Goal: Transaction & Acquisition: Book appointment/travel/reservation

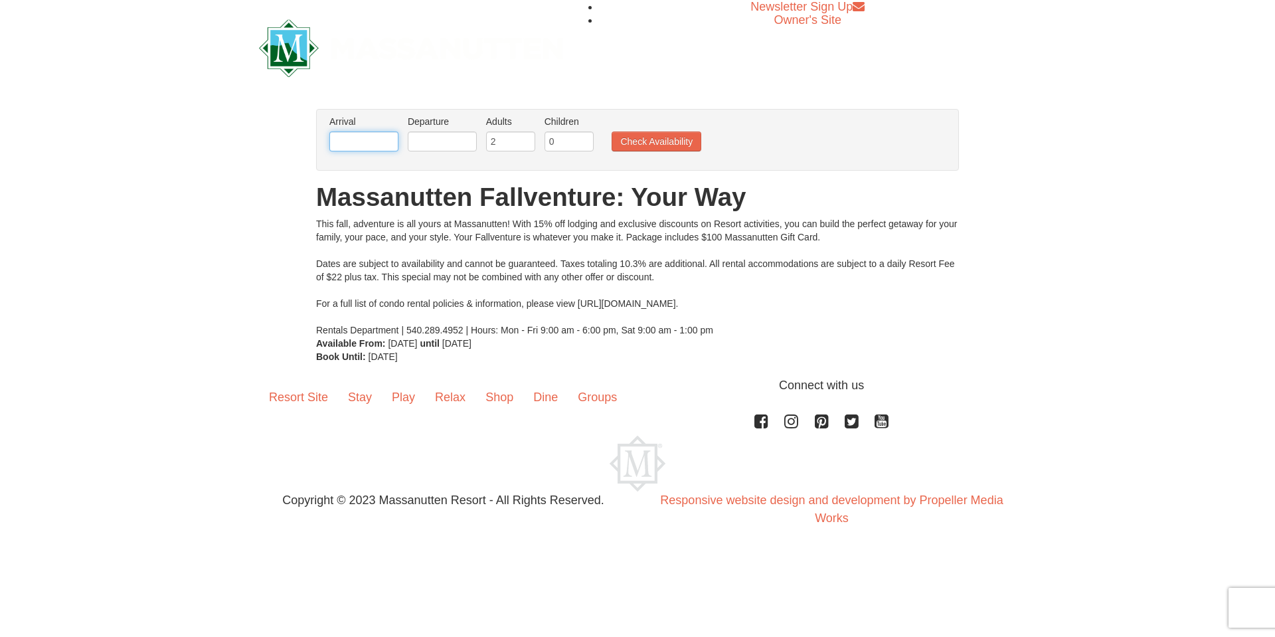
click at [360, 140] on input "text" at bounding box center [363, 141] width 69 height 20
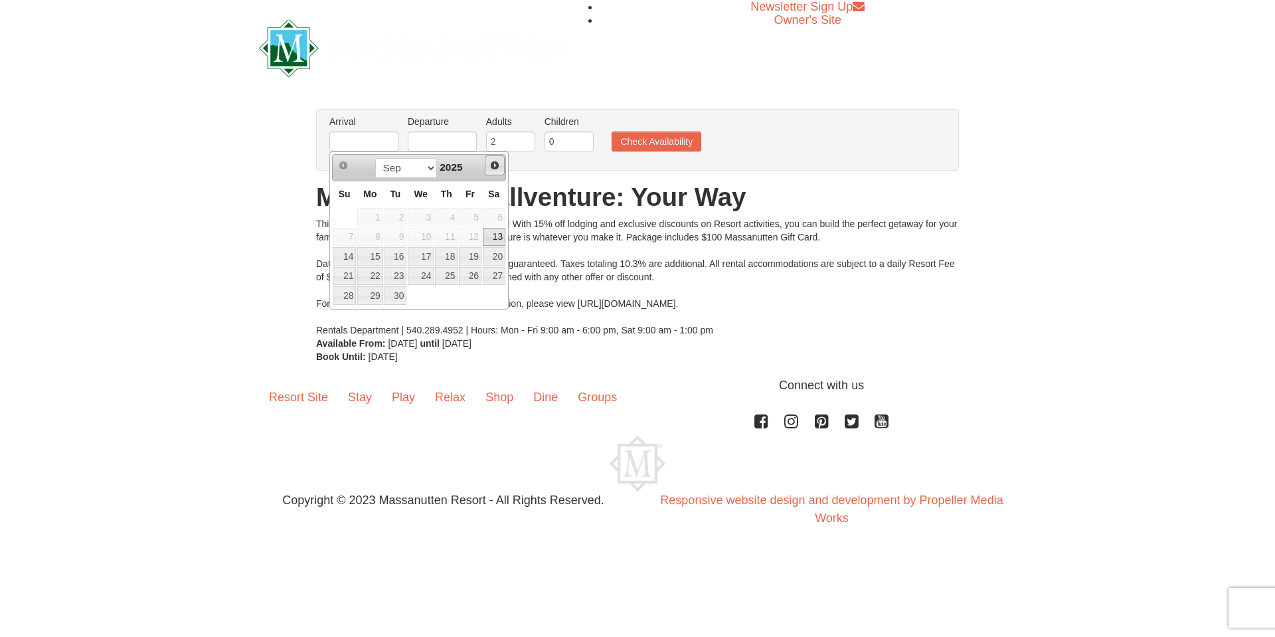
click at [493, 165] on span "Next" at bounding box center [494, 165] width 11 height 11
click at [473, 257] on link "17" at bounding box center [470, 256] width 23 height 19
type input "[DATE]"
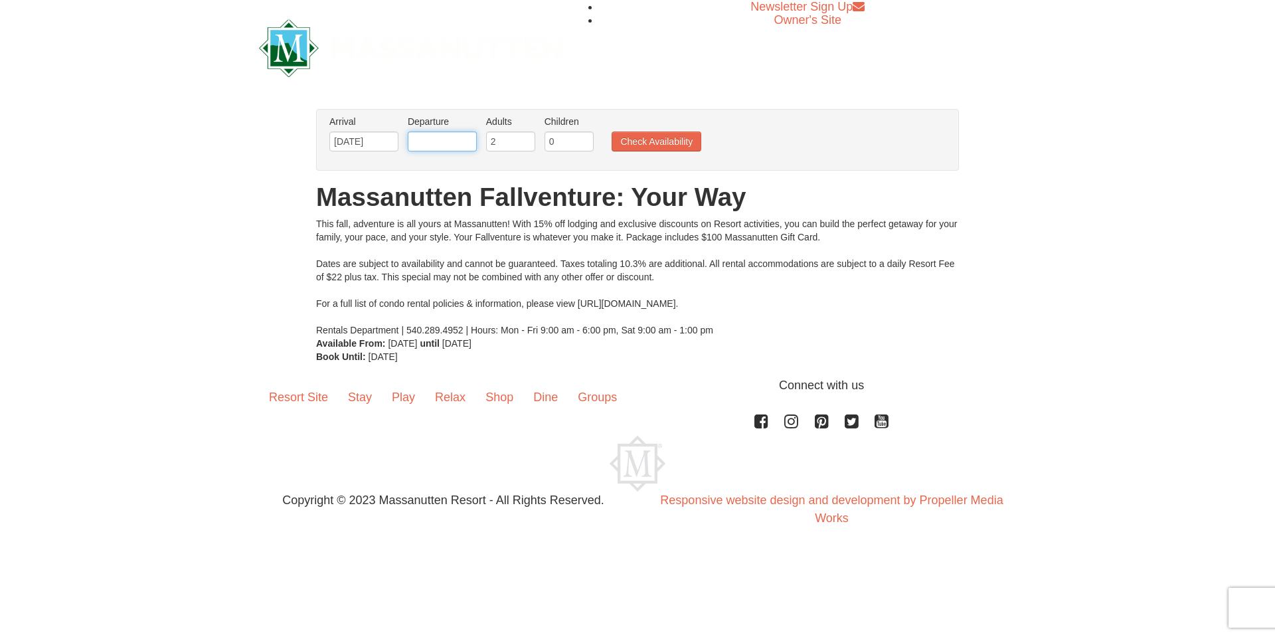
click at [447, 146] on input "text" at bounding box center [442, 141] width 69 height 20
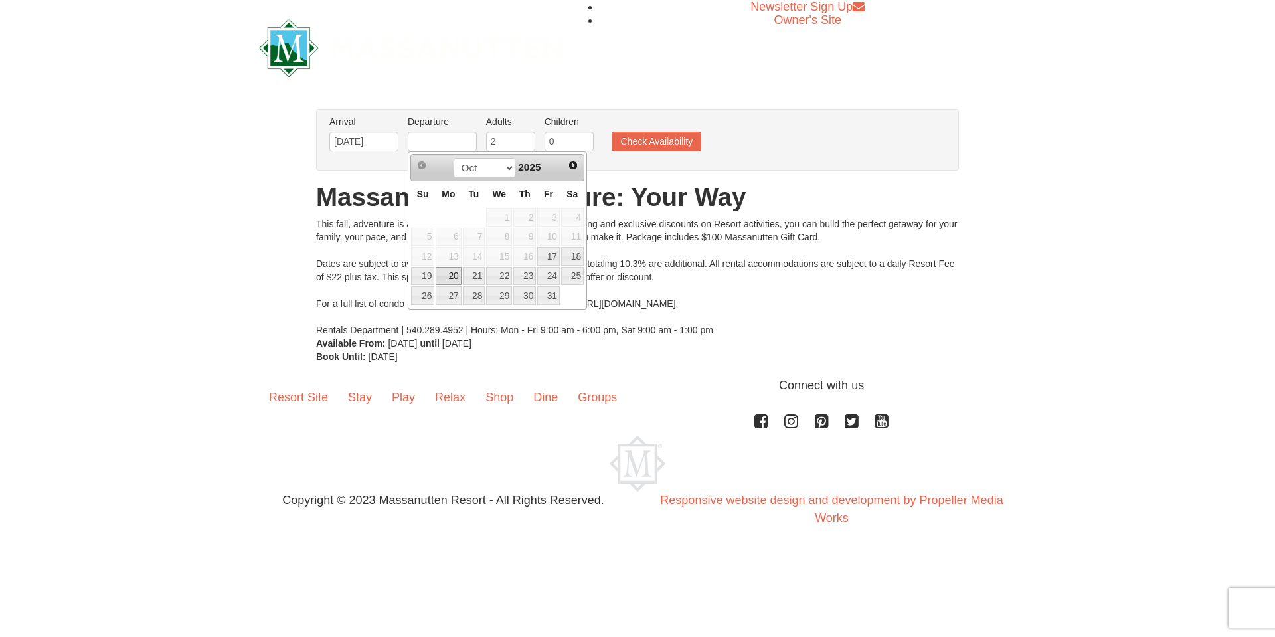
click at [449, 276] on link "20" at bounding box center [448, 276] width 25 height 19
type input "[DATE]"
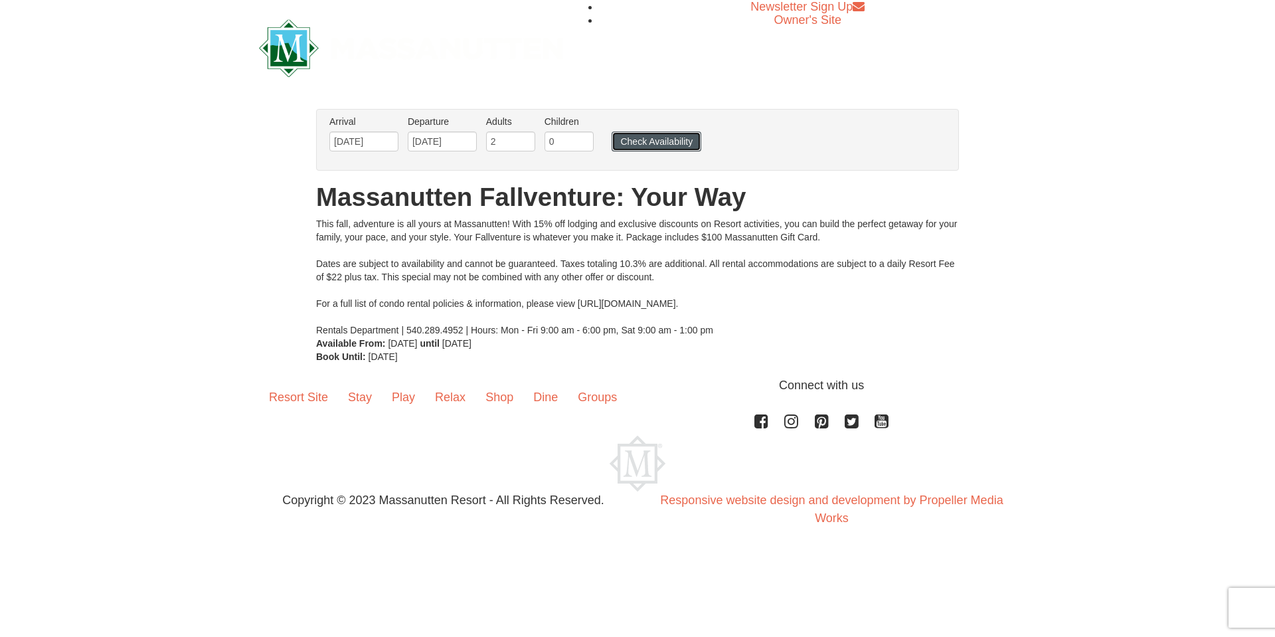
click at [647, 137] on button "Check Availability" at bounding box center [656, 141] width 90 height 20
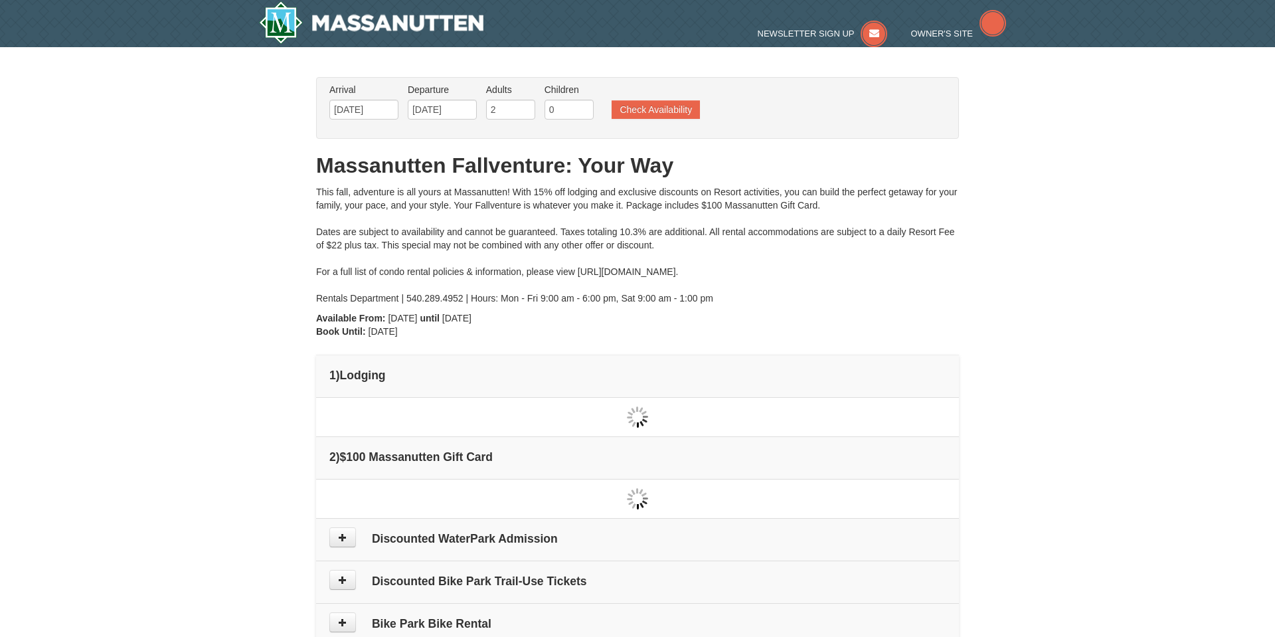
type input "[DATE]"
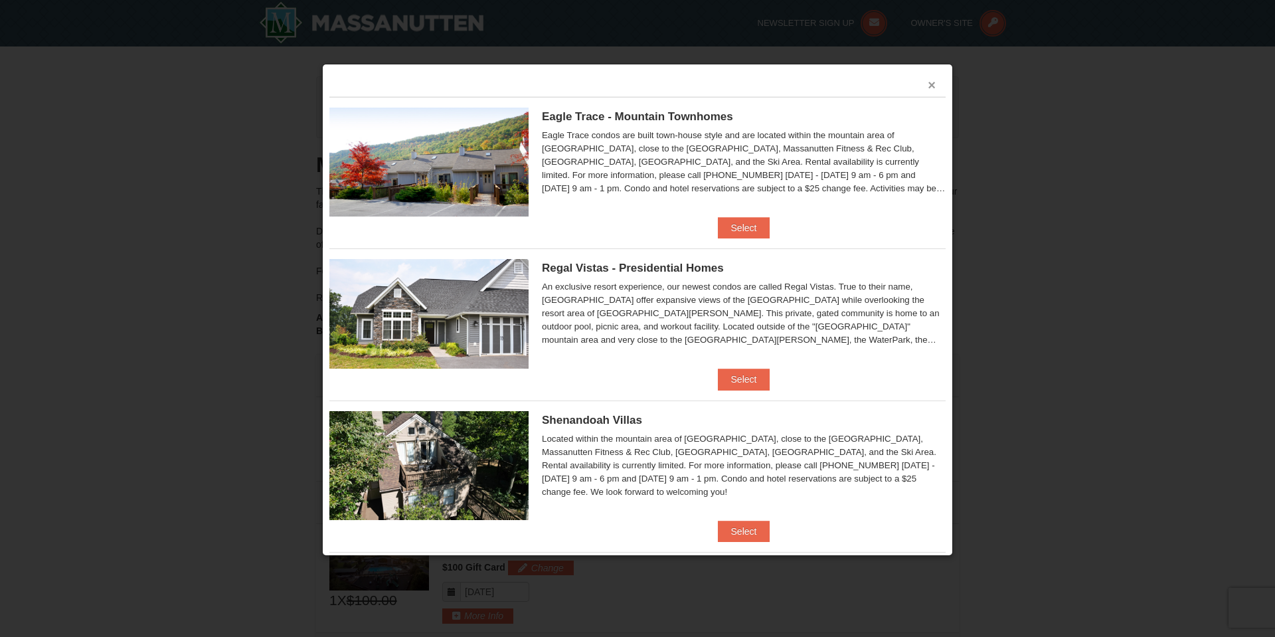
click at [934, 86] on button "×" at bounding box center [931, 84] width 8 height 13
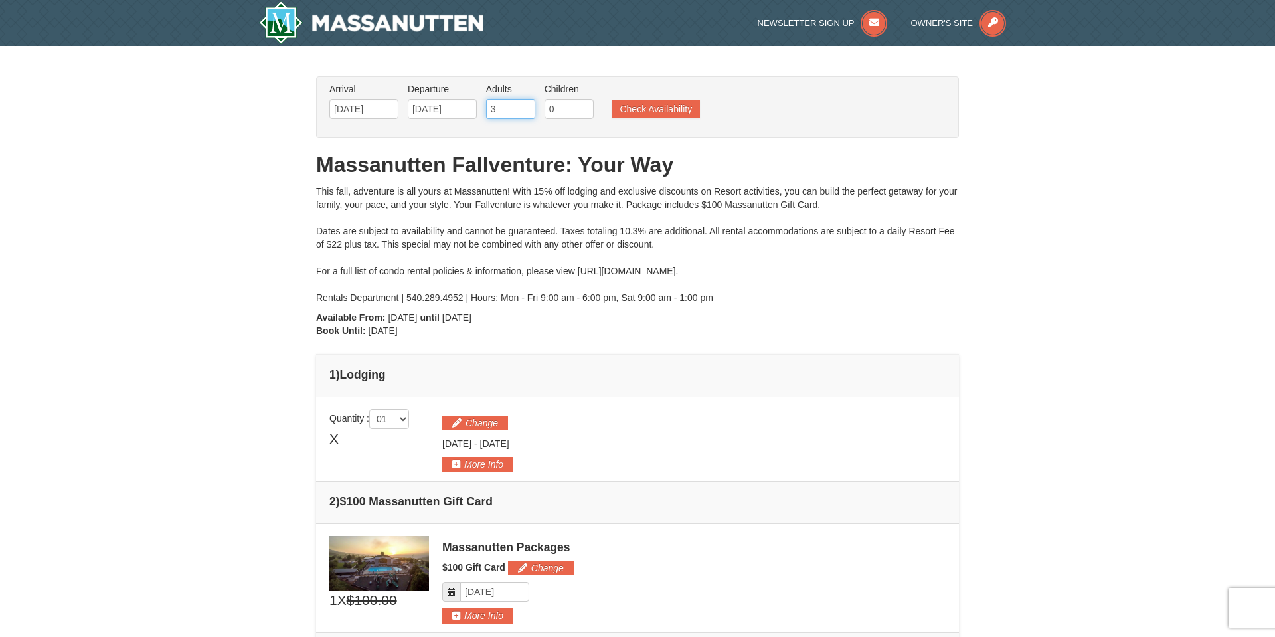
click at [527, 106] on input "3" at bounding box center [510, 109] width 49 height 20
click at [527, 106] on input "4" at bounding box center [510, 109] width 49 height 20
click at [527, 106] on input "5" at bounding box center [510, 109] width 49 height 20
type input "6"
click at [527, 106] on input "6" at bounding box center [510, 109] width 49 height 20
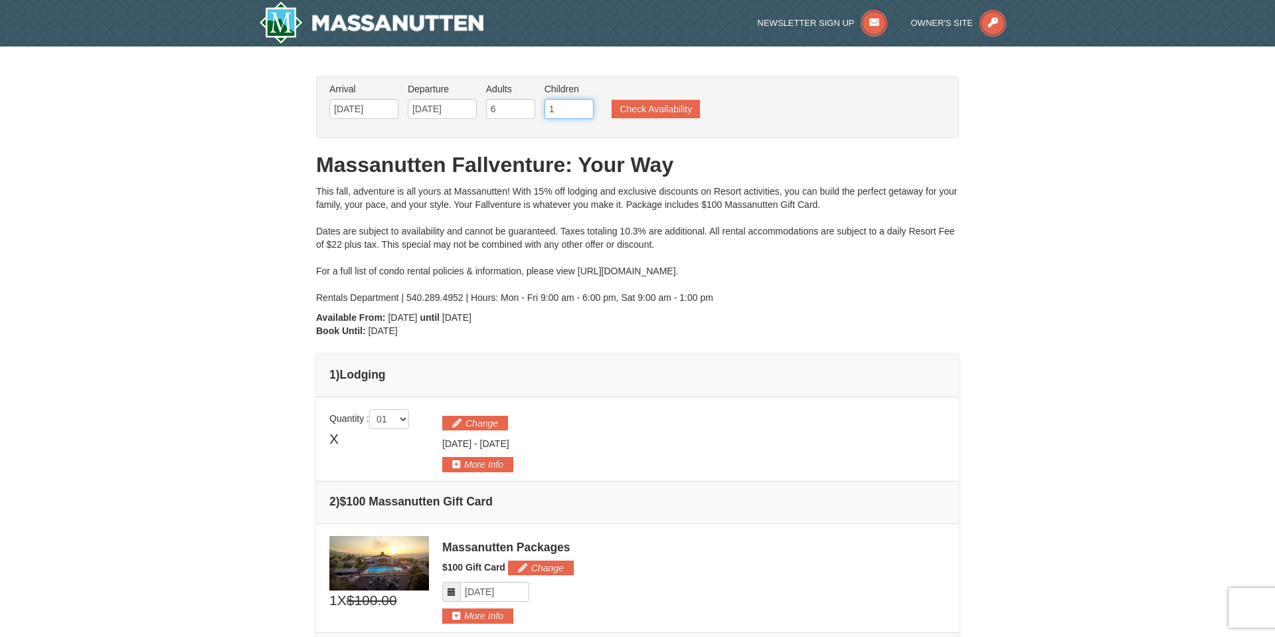
click at [585, 106] on input "1" at bounding box center [568, 109] width 49 height 20
click at [585, 108] on input "2" at bounding box center [568, 109] width 49 height 20
click at [584, 108] on input "3" at bounding box center [568, 109] width 49 height 20
type input "4"
click at [584, 108] on input "4" at bounding box center [568, 109] width 49 height 20
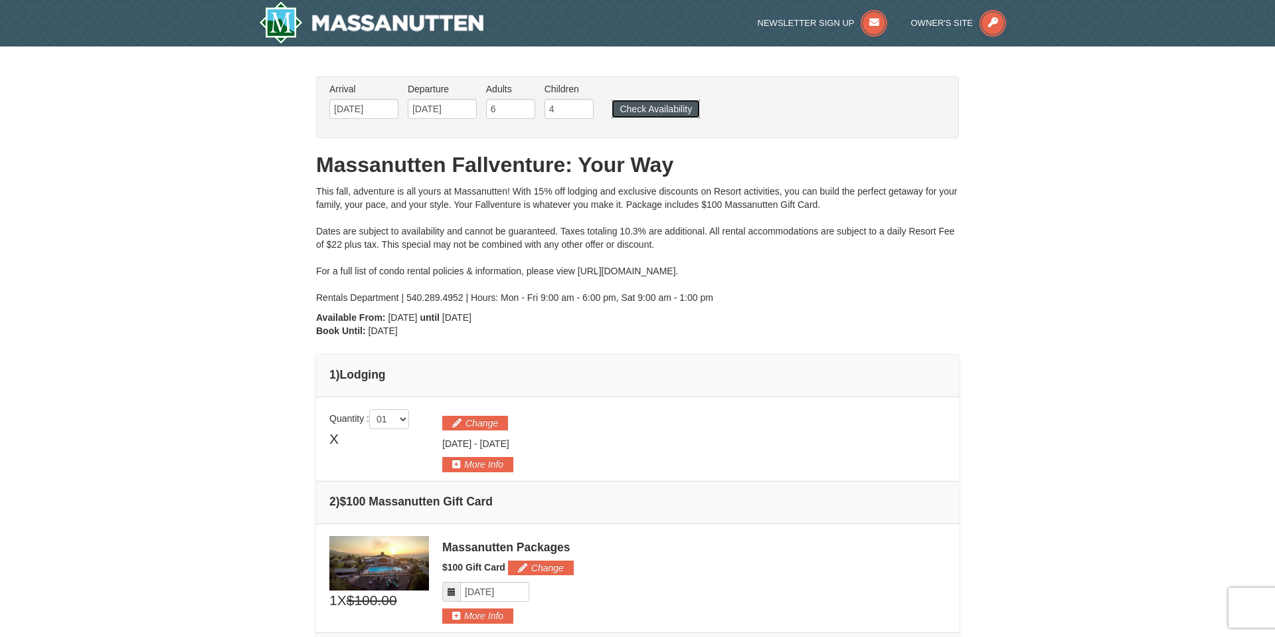
click at [646, 108] on button "Check Availability" at bounding box center [655, 109] width 88 height 19
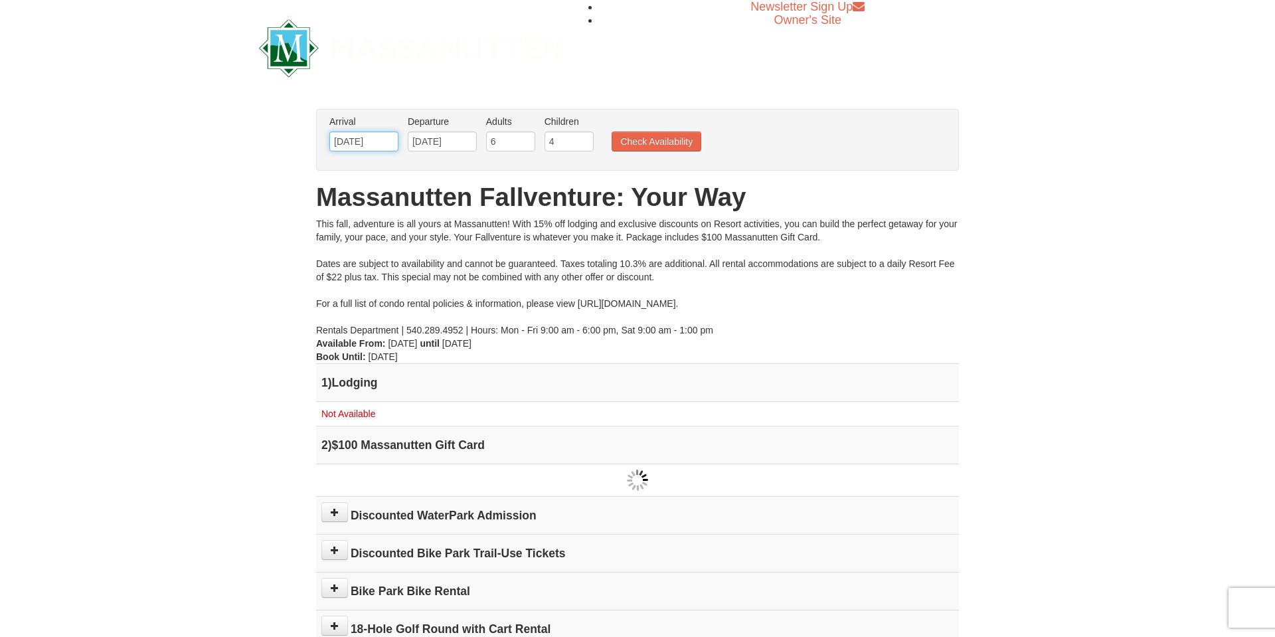
click at [388, 145] on input "[DATE]" at bounding box center [363, 141] width 69 height 20
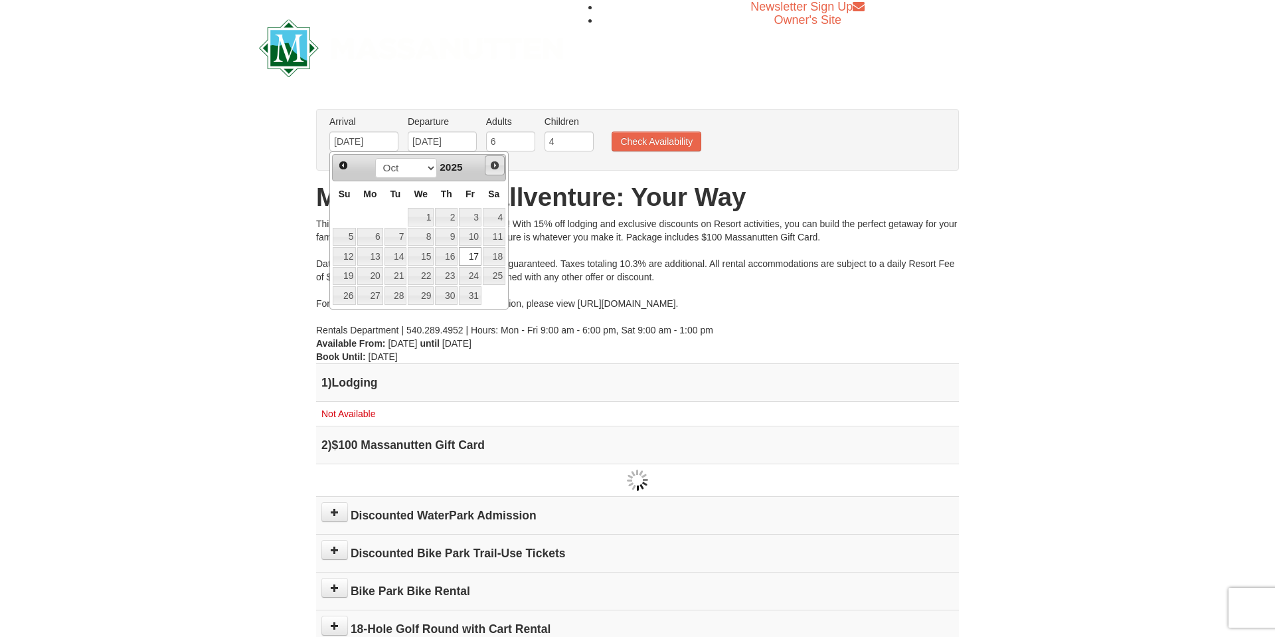
click at [495, 167] on span "Next" at bounding box center [494, 165] width 11 height 11
click at [496, 237] on link "8" at bounding box center [494, 237] width 23 height 19
type input "11/08/2025"
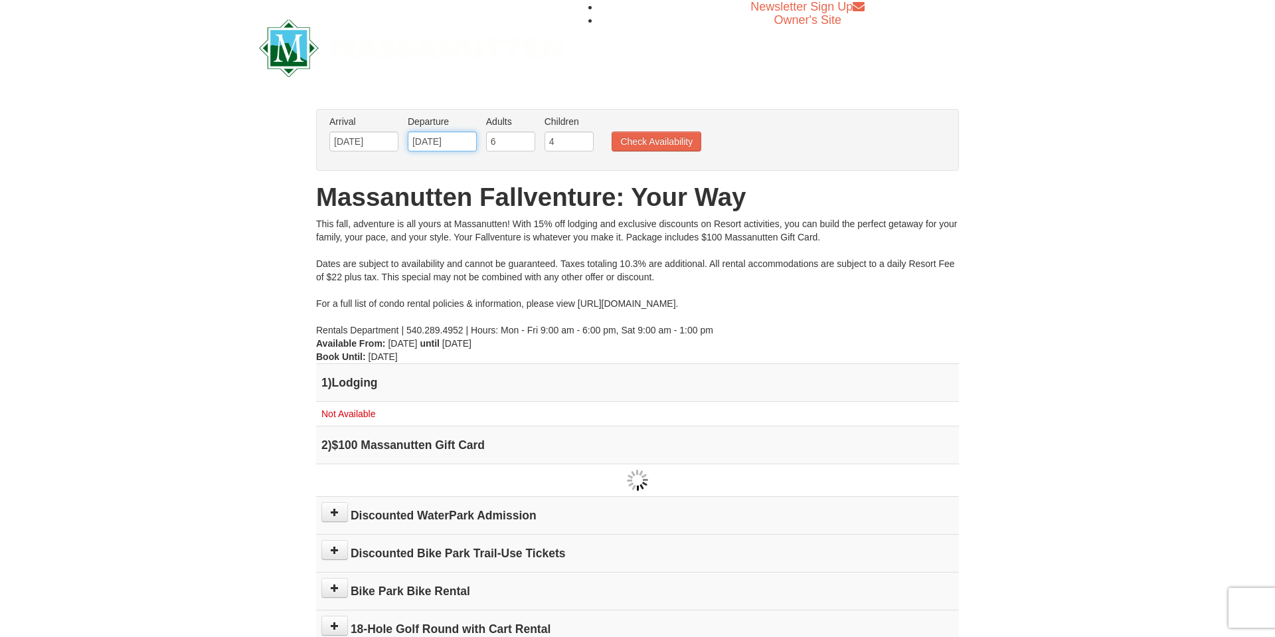
click at [461, 143] on input "11/08/2025" at bounding box center [442, 141] width 69 height 20
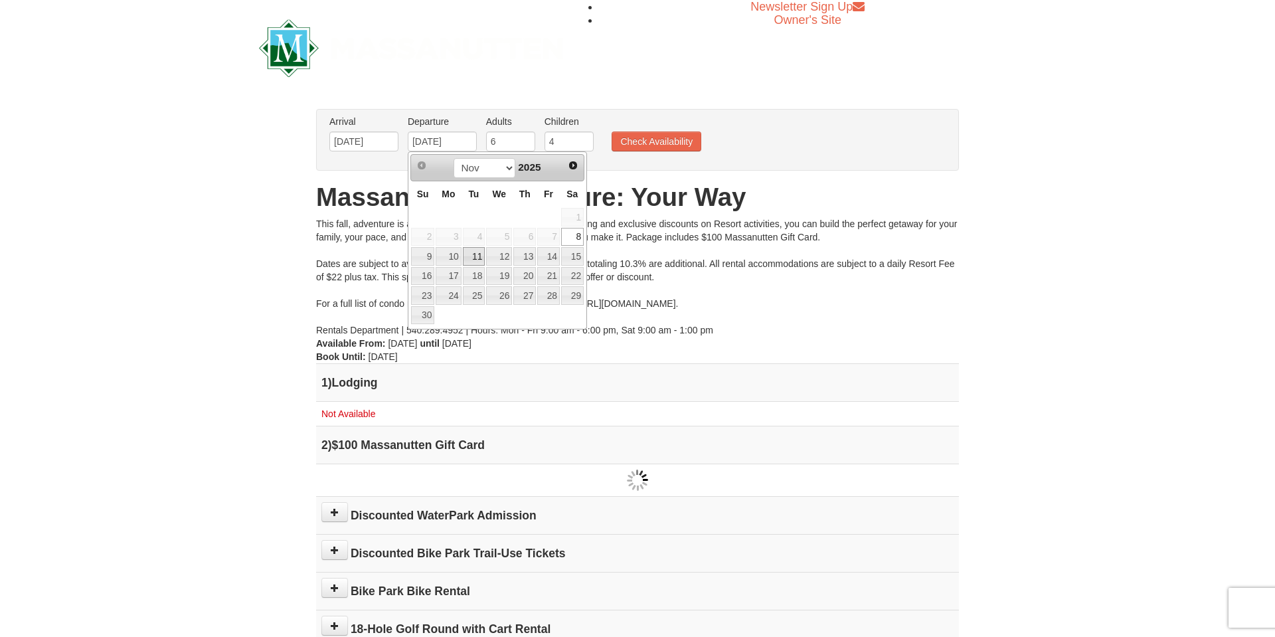
click at [476, 256] on link "11" at bounding box center [474, 256] width 23 height 19
type input "11/11/2025"
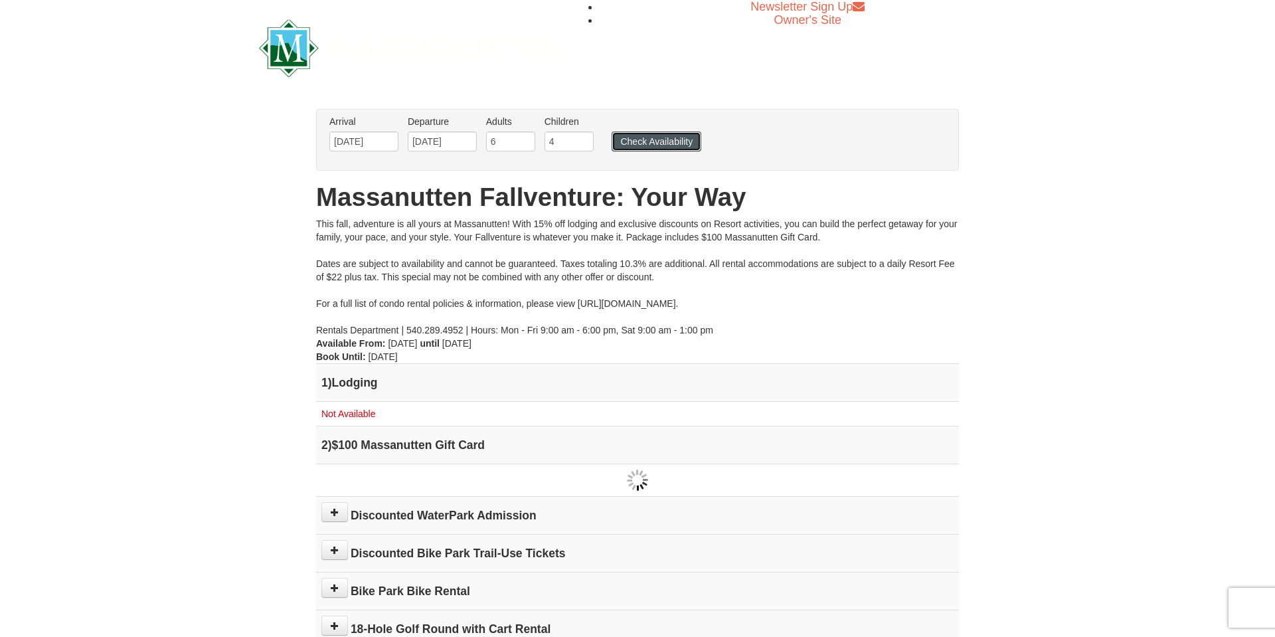
click at [681, 139] on button "Check Availability" at bounding box center [656, 141] width 90 height 20
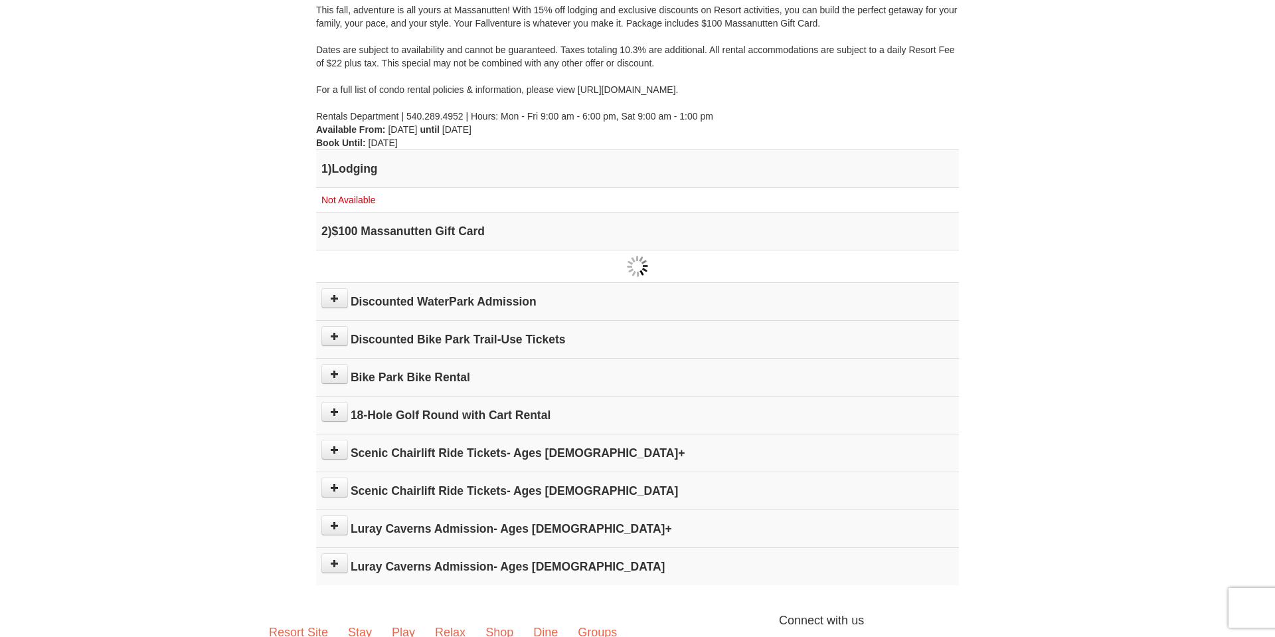
scroll to position [217, 0]
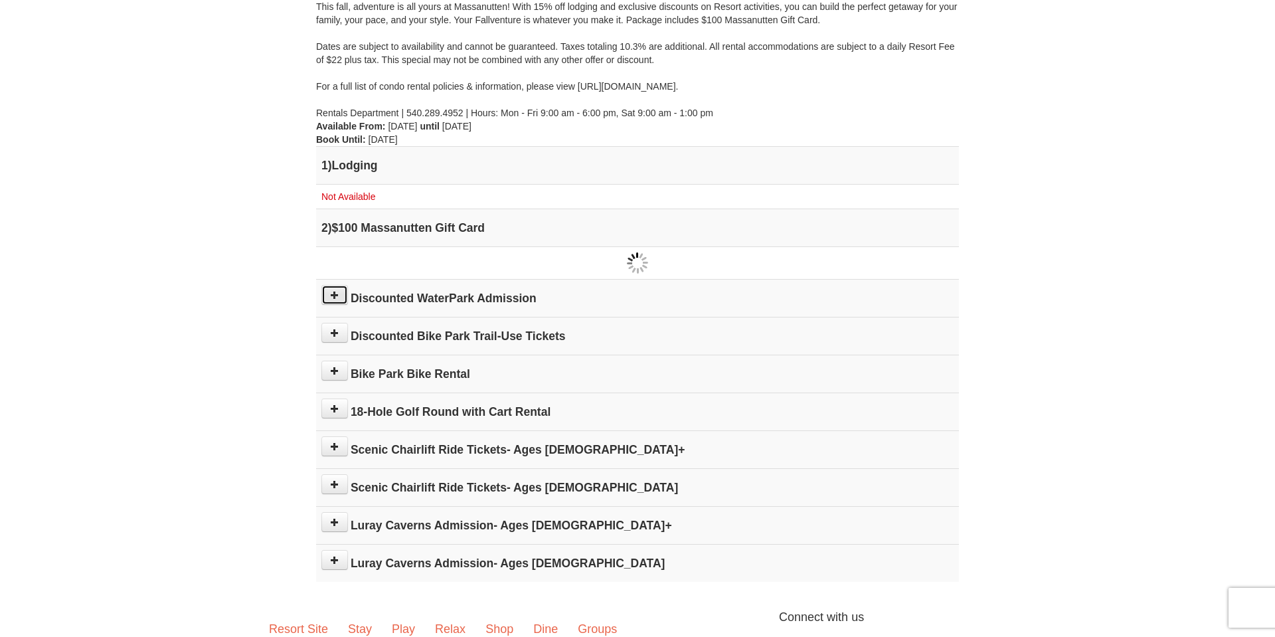
click at [339, 299] on button at bounding box center [334, 295] width 27 height 20
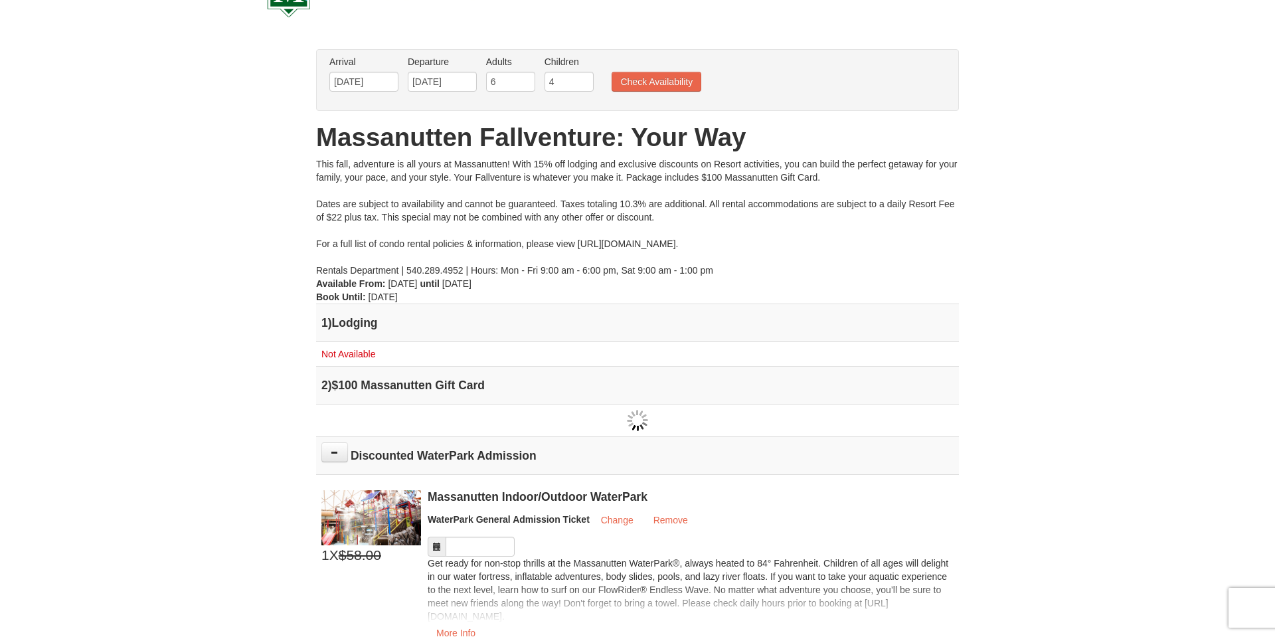
scroll to position [53, 0]
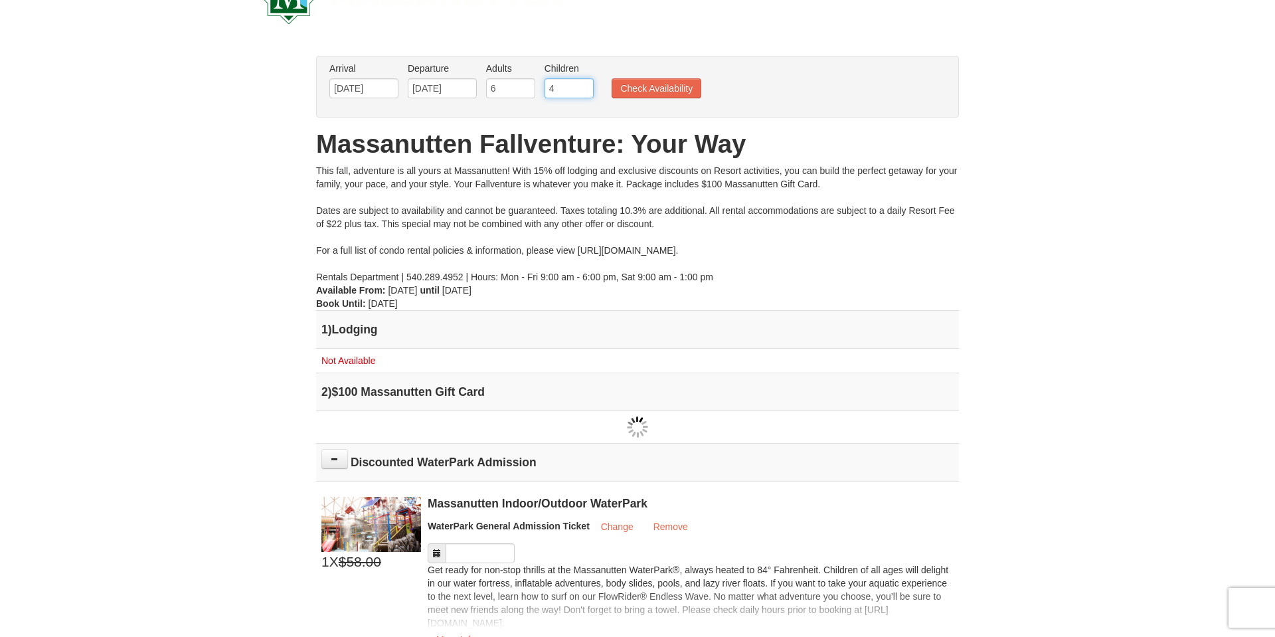
click at [558, 89] on input "4" at bounding box center [568, 88] width 49 height 20
click at [649, 88] on button "Check Availability" at bounding box center [656, 88] width 90 height 20
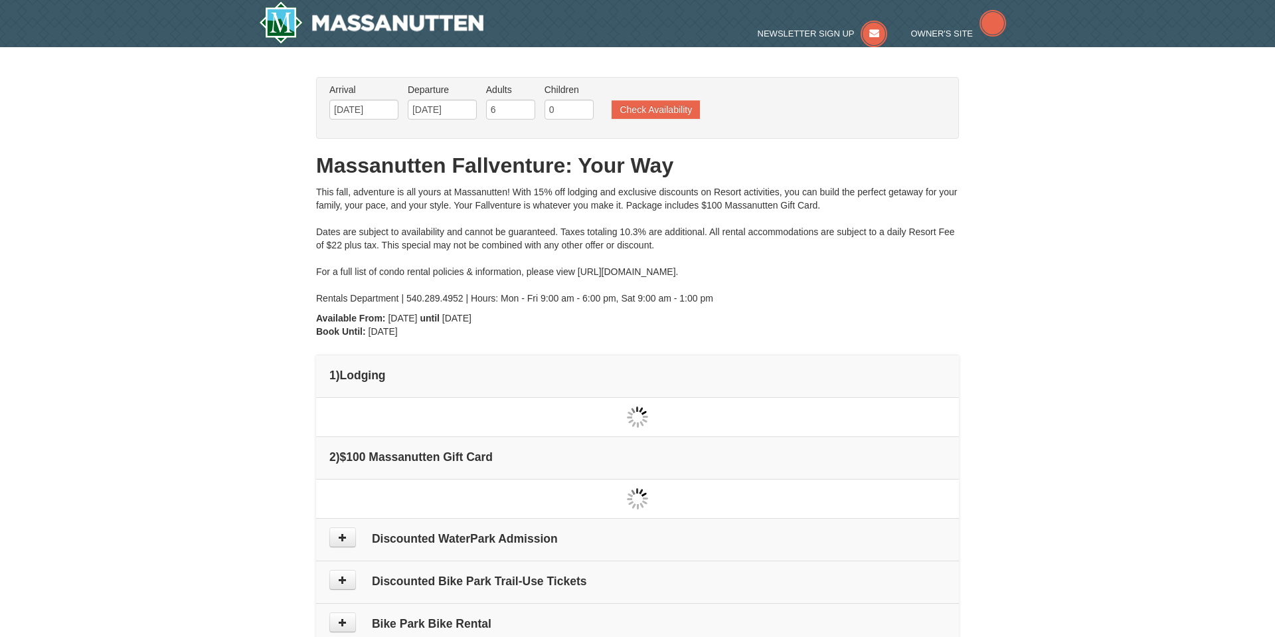
type input "[DATE]"
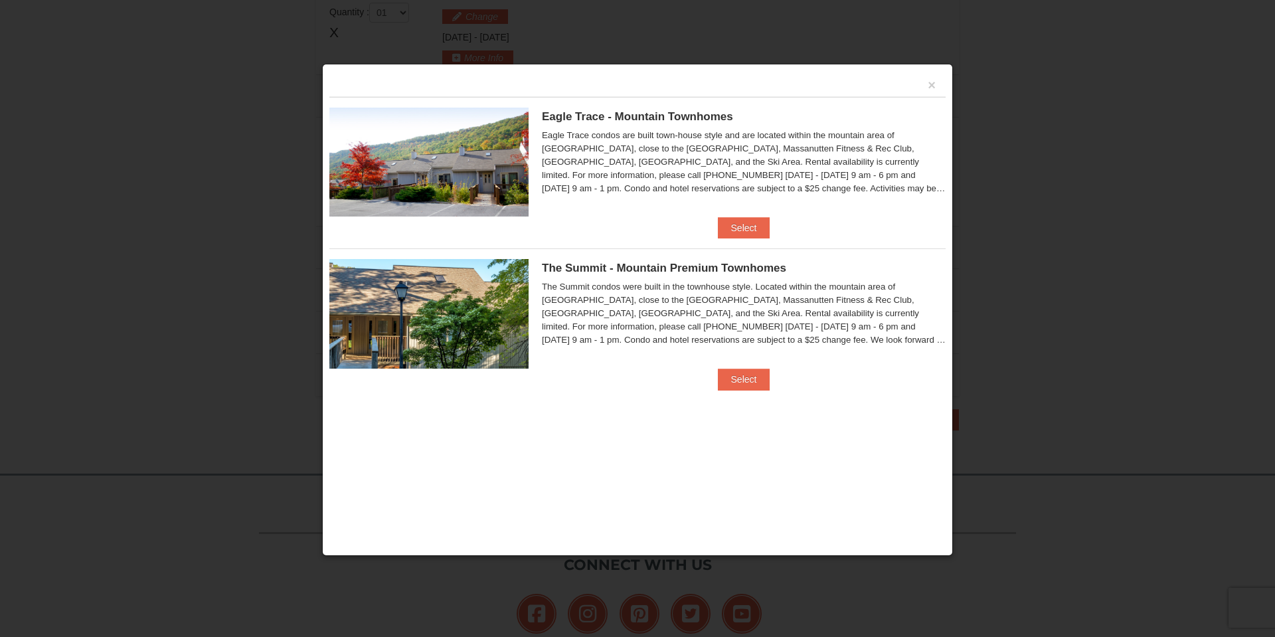
scroll to position [406, 0]
